Goal: Check status: Check status

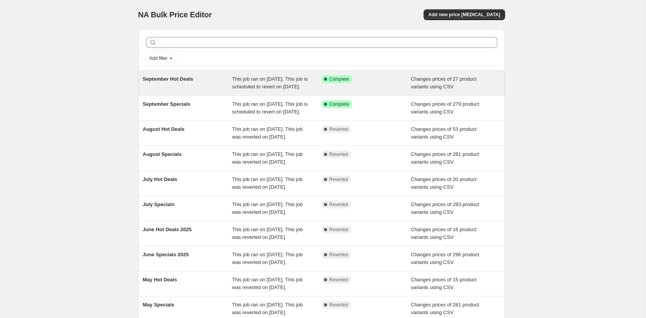
click at [258, 87] on span "This job ran on [DATE]. This job is scheduled to revert on [DATE]." at bounding box center [270, 83] width 76 height 14
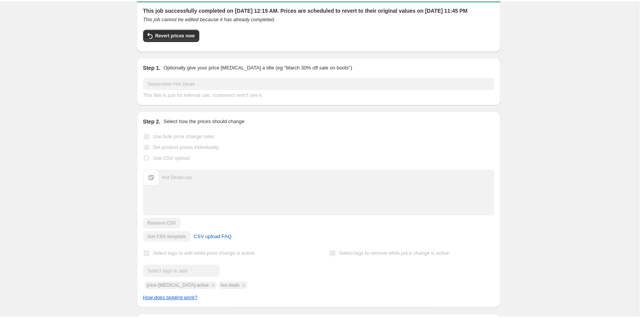
scroll to position [316, 0]
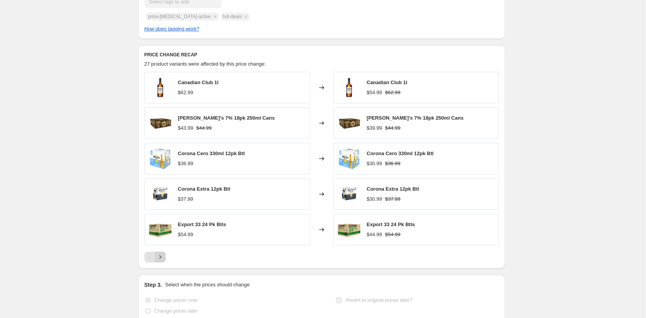
click at [164, 261] on icon "Next" at bounding box center [160, 257] width 8 height 8
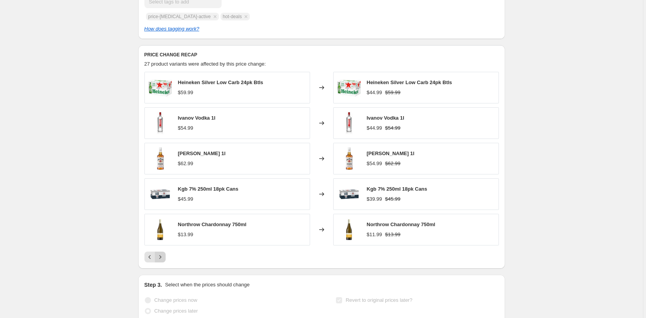
click at [164, 261] on icon "Next" at bounding box center [160, 257] width 8 height 8
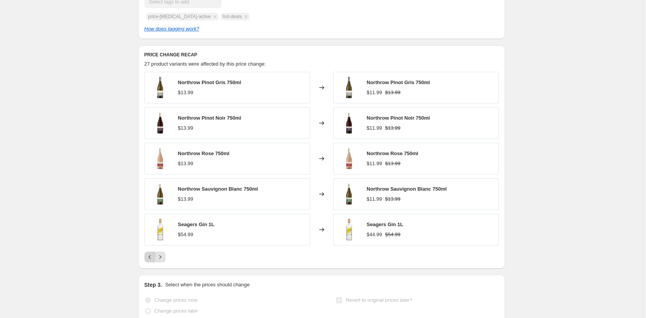
click at [151, 259] on icon "Previous" at bounding box center [149, 257] width 2 height 4
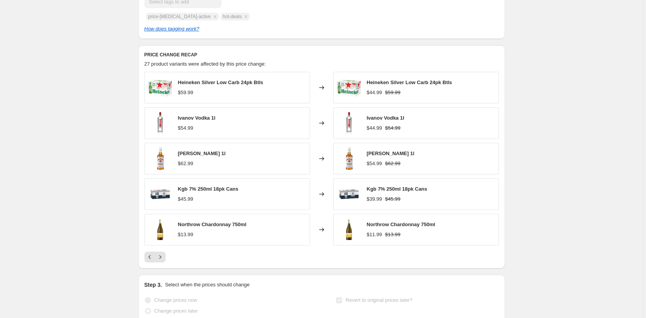
click at [70, 244] on div "September Hot Deals. This page is ready September Hot Deals Success Complete Co…" at bounding box center [321, 94] width 643 height 820
click at [80, 165] on div "September Hot Deals. This page is ready September Hot Deals Success Complete Co…" at bounding box center [321, 94] width 643 height 820
click at [160, 261] on icon "Next" at bounding box center [160, 257] width 8 height 8
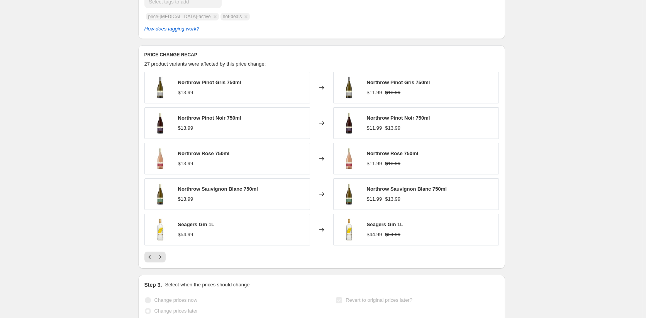
click at [153, 269] on div "PRICE CHANGE RECAP 27 product variants were affected by this price change: Nort…" at bounding box center [321, 157] width 367 height 224
click at [162, 261] on icon "Next" at bounding box center [160, 257] width 8 height 8
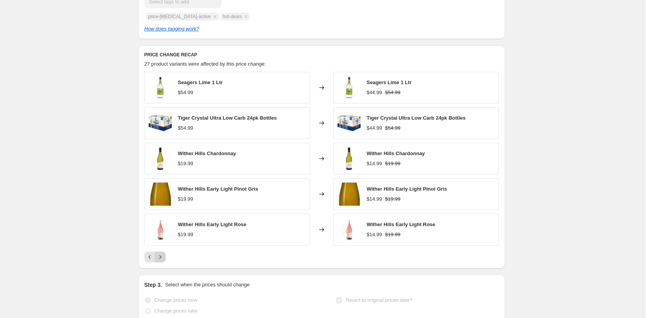
click at [163, 261] on icon "Next" at bounding box center [160, 257] width 8 height 8
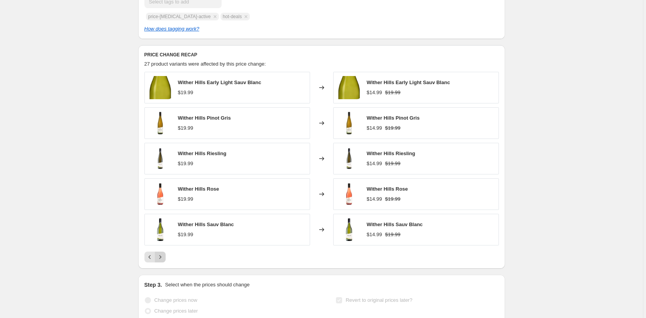
click at [163, 261] on icon "Next" at bounding box center [160, 257] width 8 height 8
